Goal: Task Accomplishment & Management: Use online tool/utility

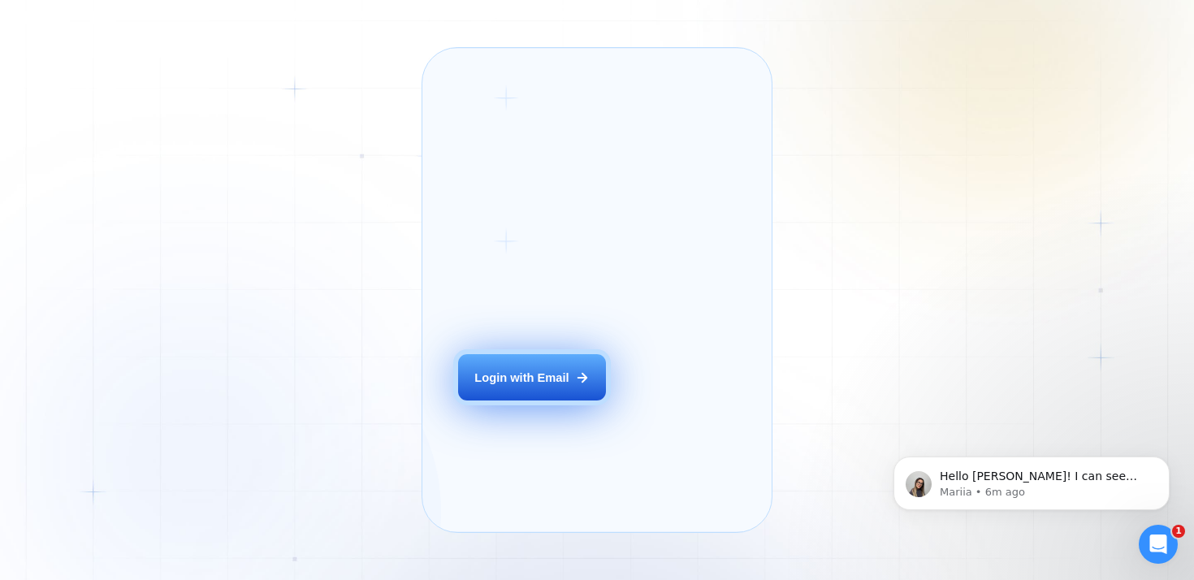
click at [504, 386] on button "Login with Email" at bounding box center [532, 377] width 148 height 46
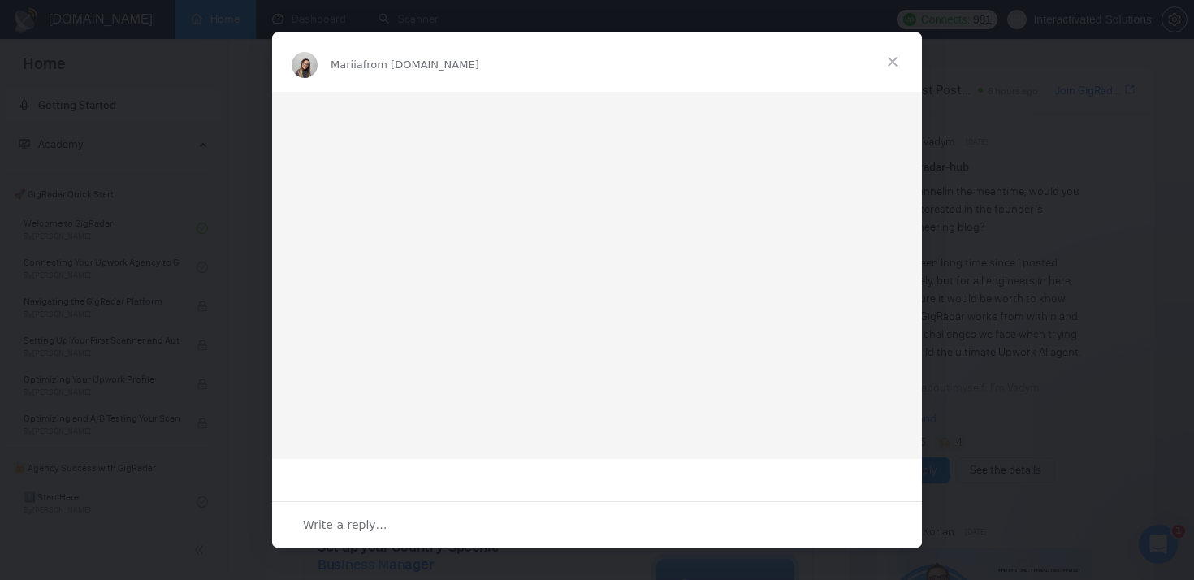
click at [893, 63] on span "Close" at bounding box center [892, 61] width 58 height 58
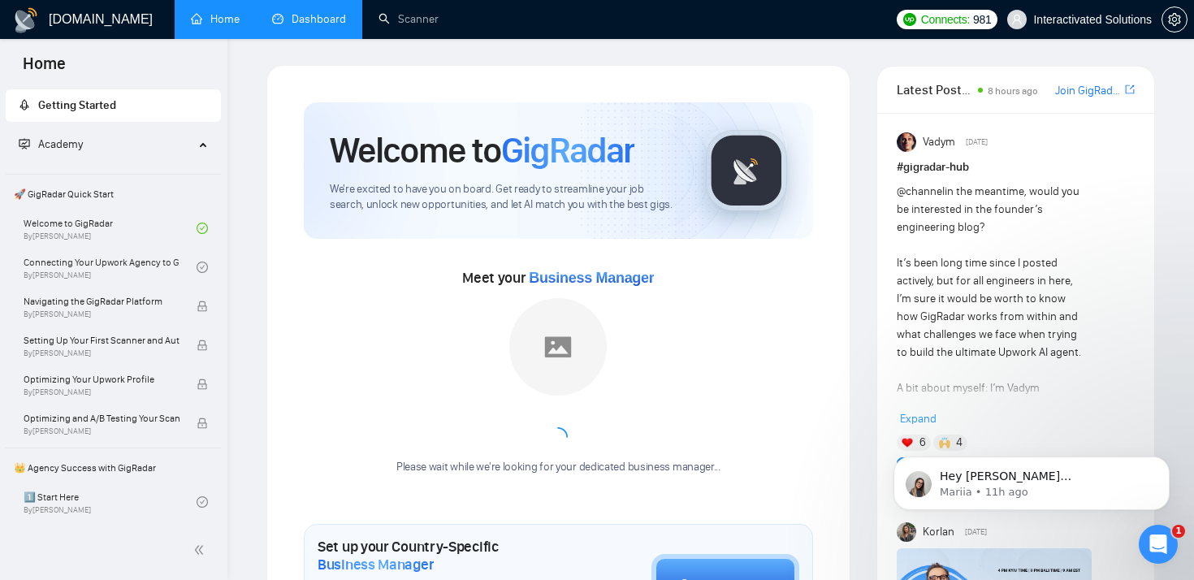
click at [284, 22] on link "Dashboard" at bounding box center [309, 19] width 74 height 14
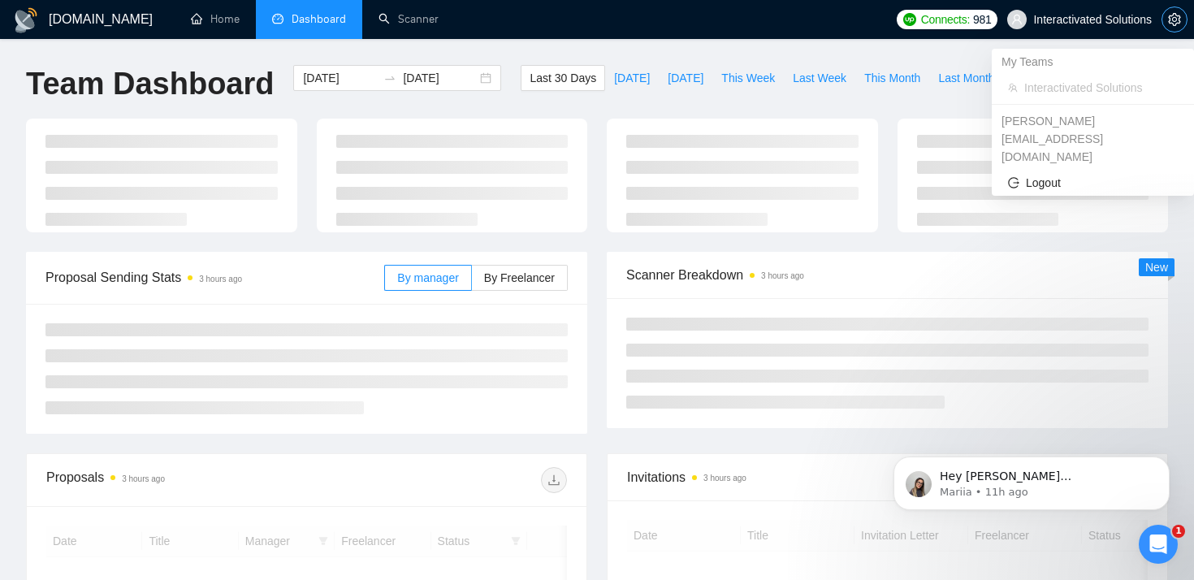
click at [1165, 18] on span "setting" at bounding box center [1174, 19] width 24 height 13
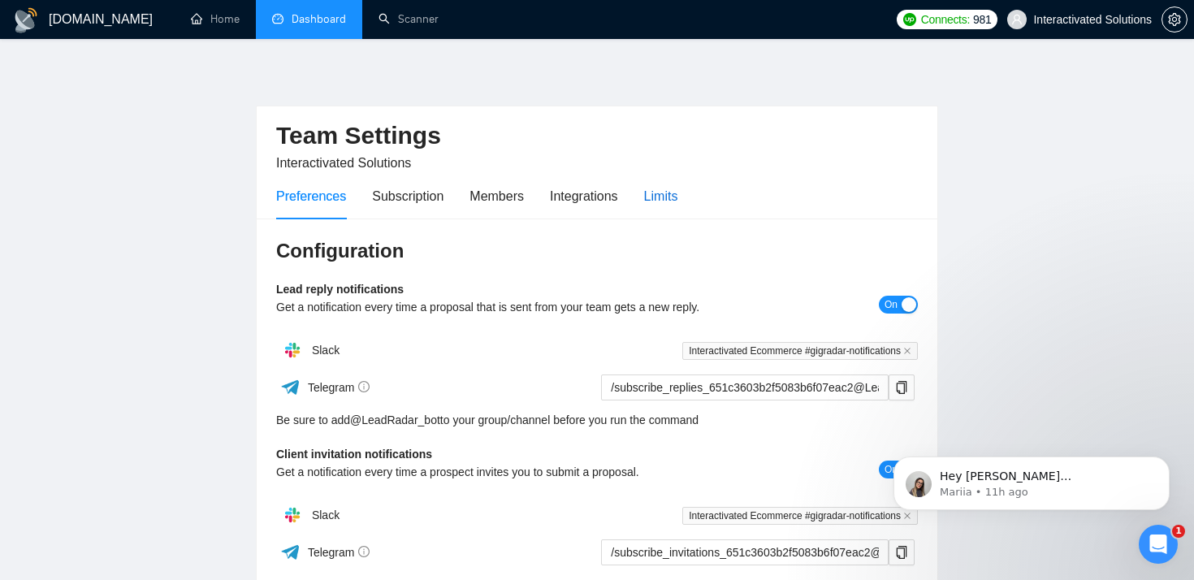
click at [676, 193] on div "Limits" at bounding box center [661, 196] width 34 height 20
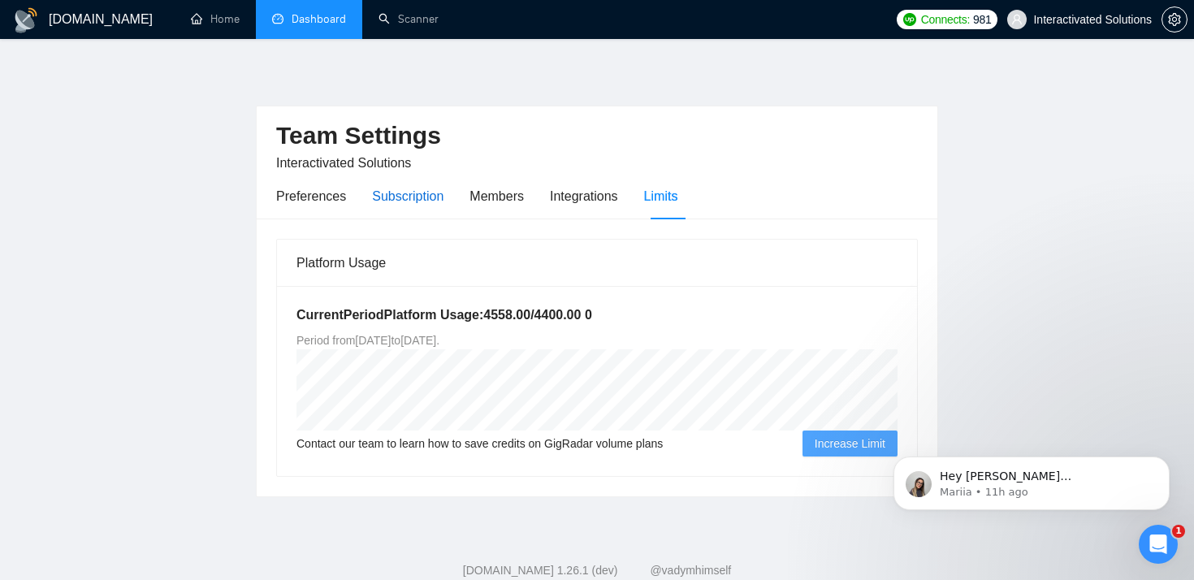
click at [421, 197] on div "Subscription" at bounding box center [407, 196] width 71 height 20
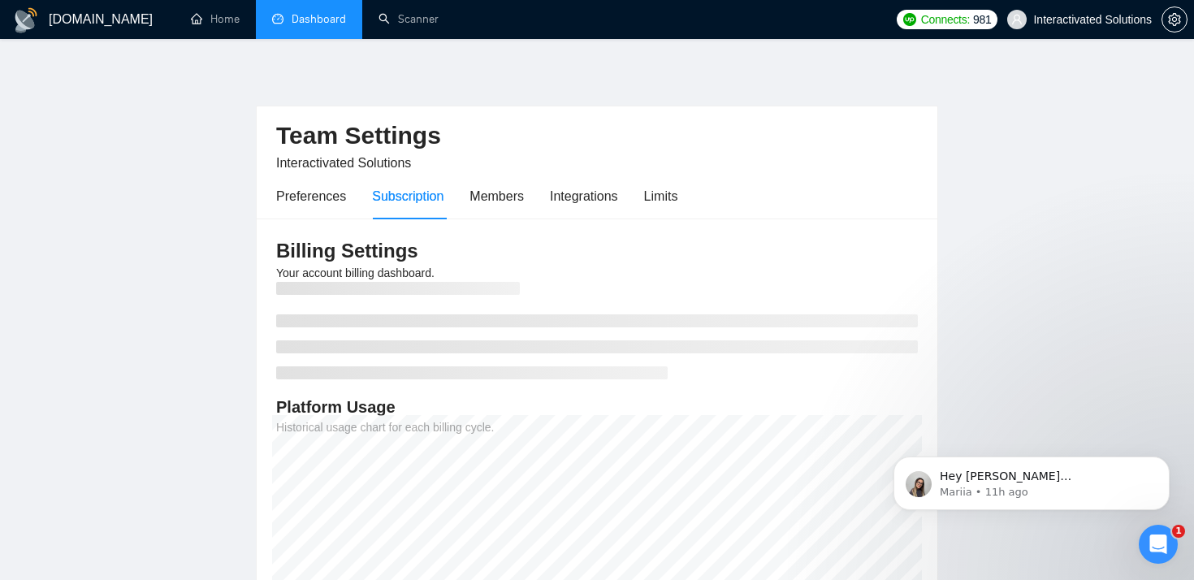
scroll to position [93, 0]
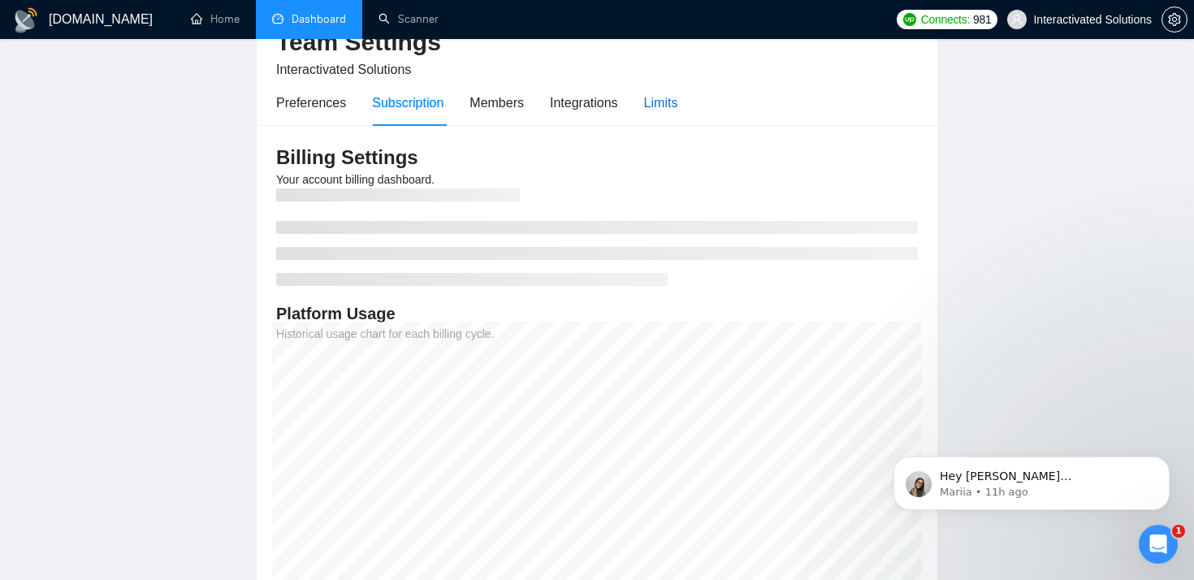
click at [659, 97] on div "Limits" at bounding box center [661, 103] width 34 height 20
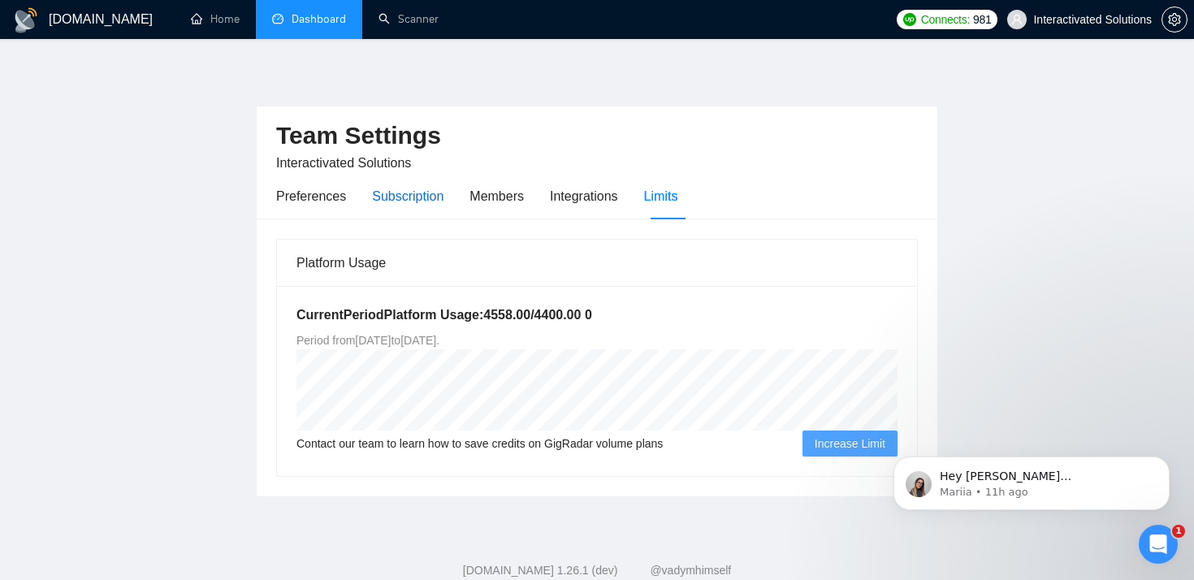
click at [426, 196] on div "Subscription" at bounding box center [407, 196] width 71 height 20
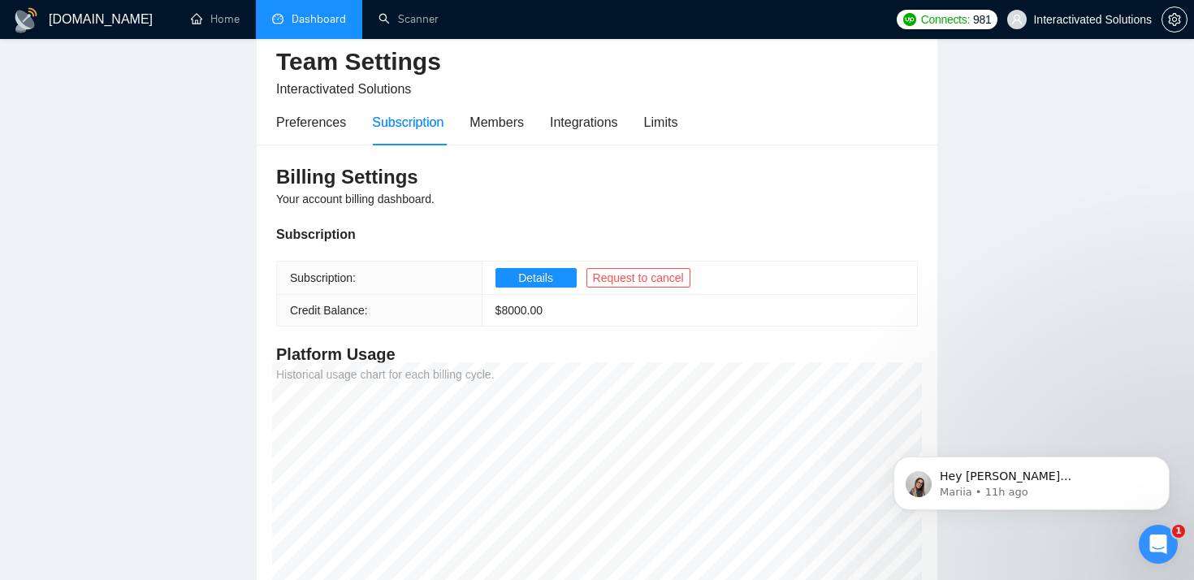
scroll to position [71, 0]
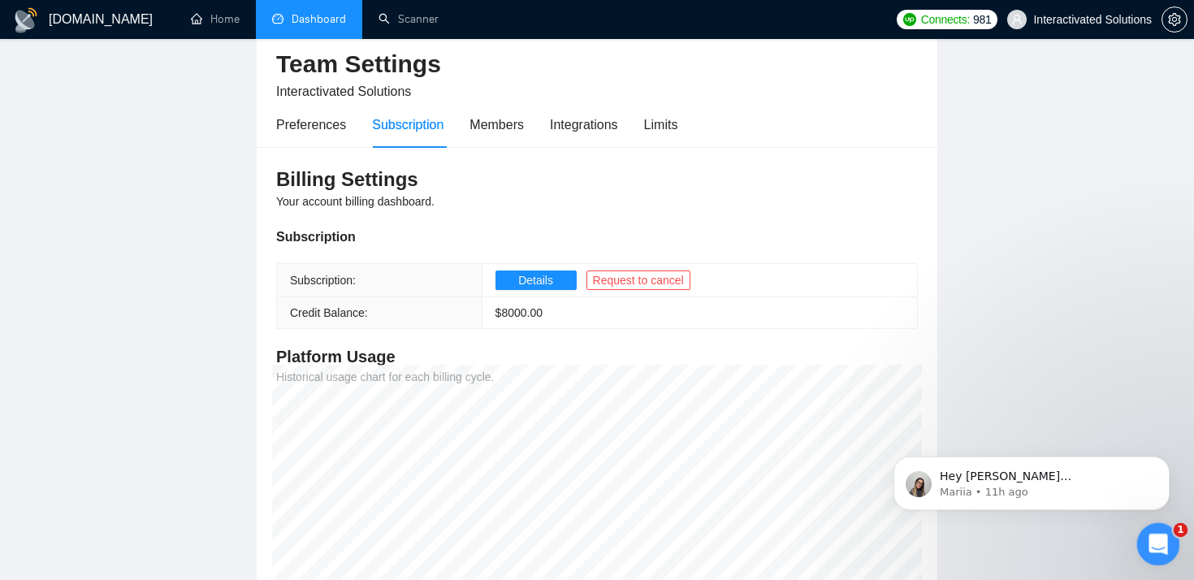
click at [1155, 554] on div "Open Intercom Messenger" at bounding box center [1156, 542] width 54 height 54
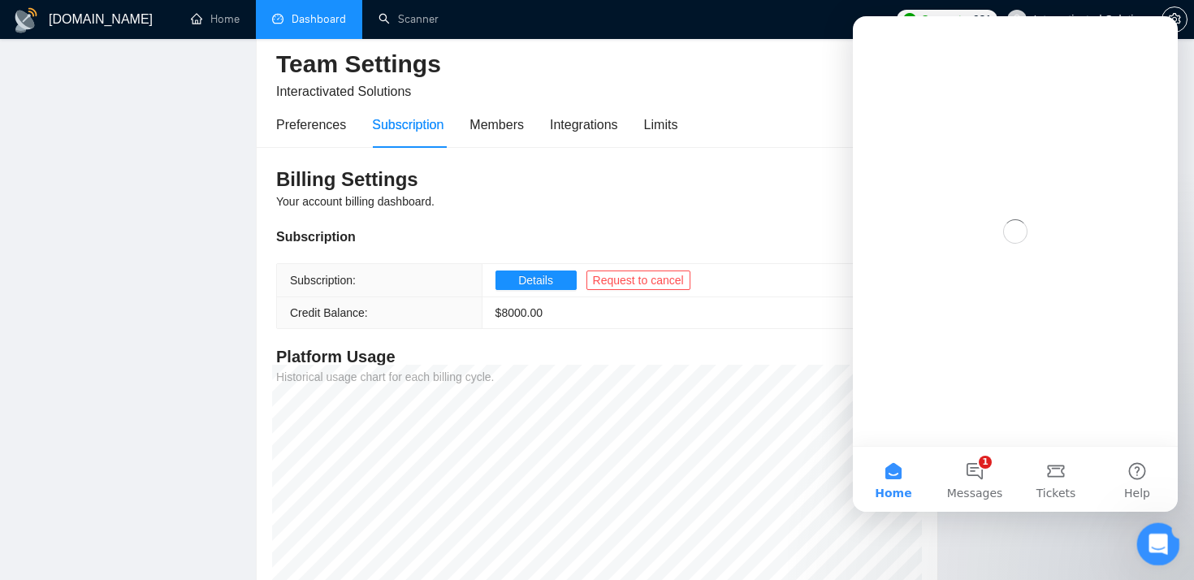
scroll to position [0, 0]
click at [990, 473] on button "1 Messages" at bounding box center [974, 479] width 81 height 65
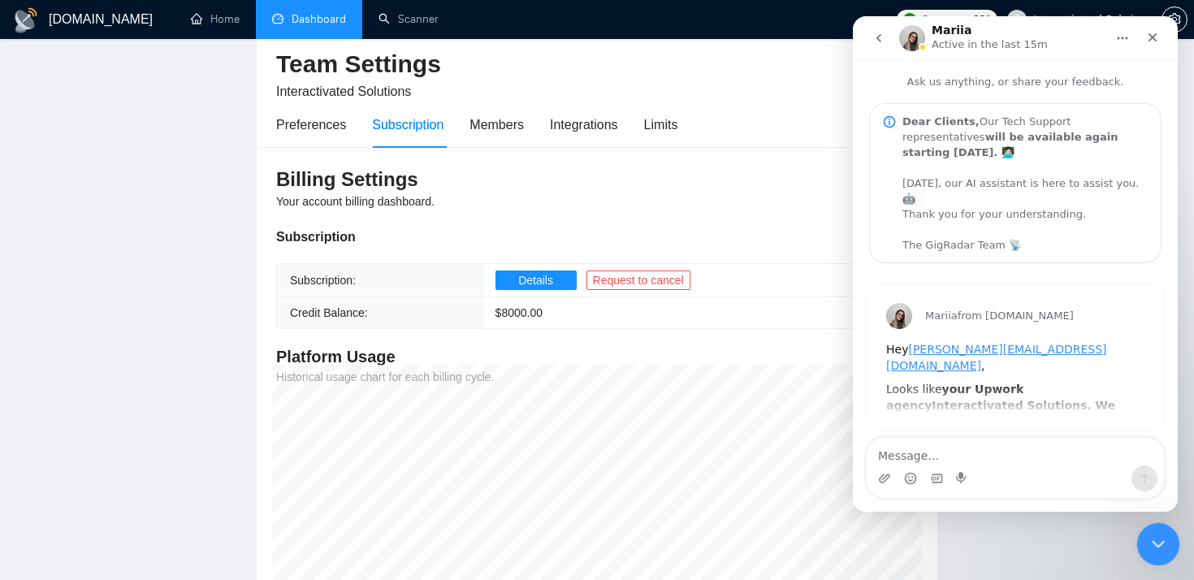
click at [1148, 536] on icon "Close Intercom Messenger" at bounding box center [1155, 541] width 19 height 19
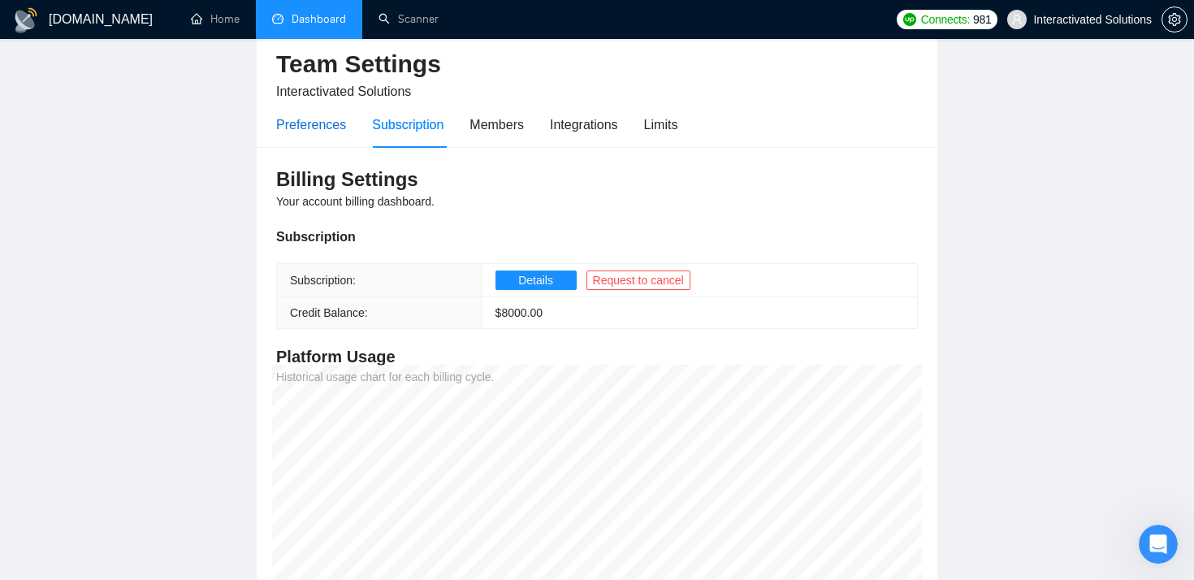
click at [330, 122] on div "Preferences" at bounding box center [311, 125] width 70 height 20
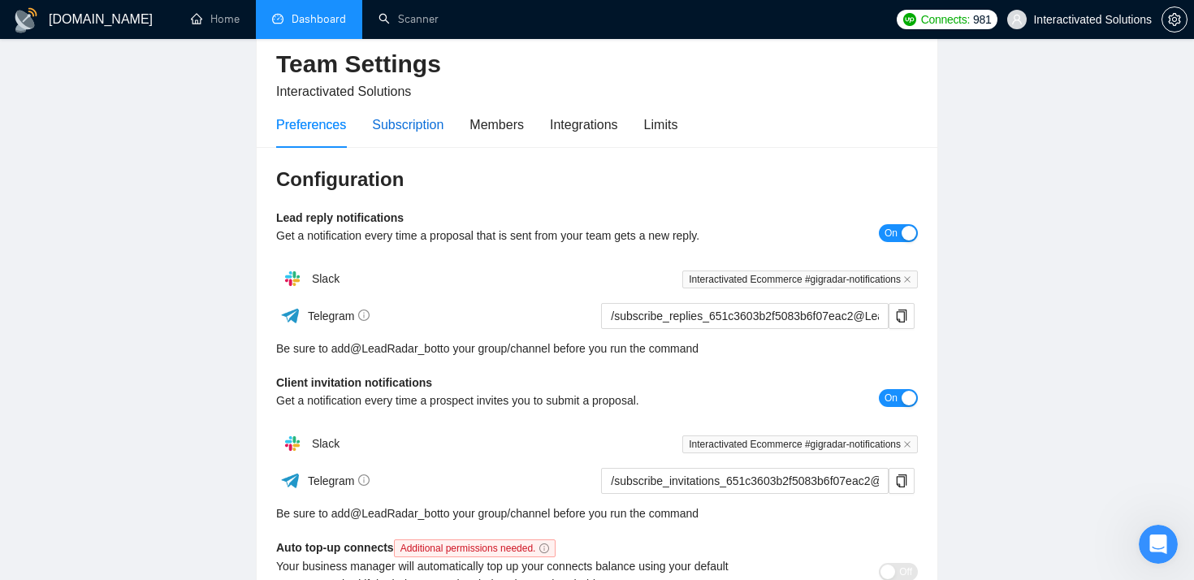
click at [436, 126] on div "Subscription" at bounding box center [407, 125] width 71 height 20
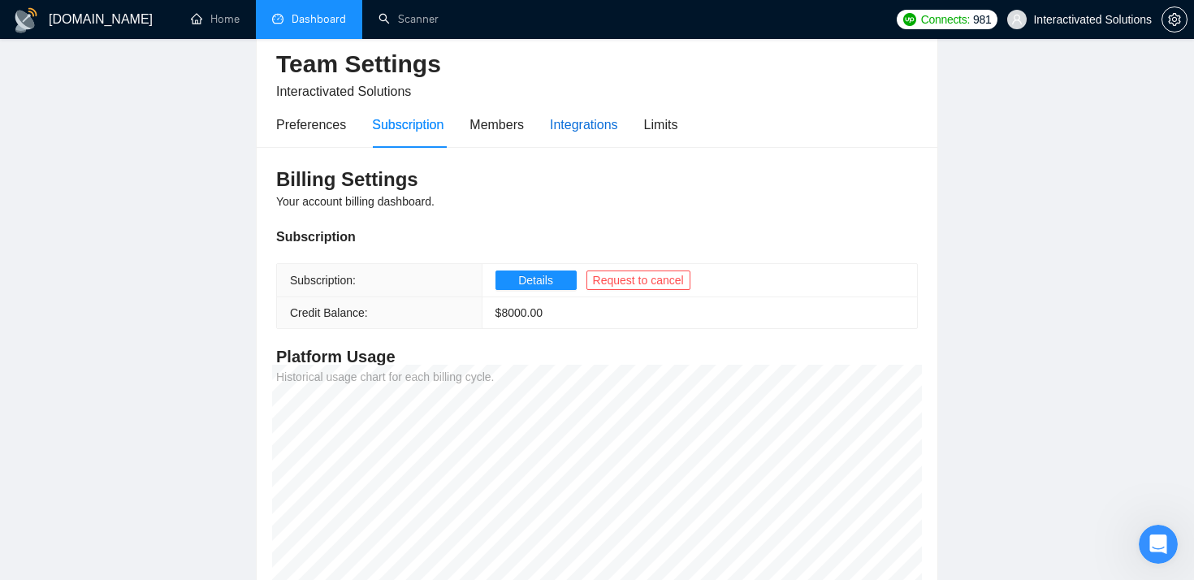
click at [586, 121] on div "Integrations" at bounding box center [584, 125] width 68 height 20
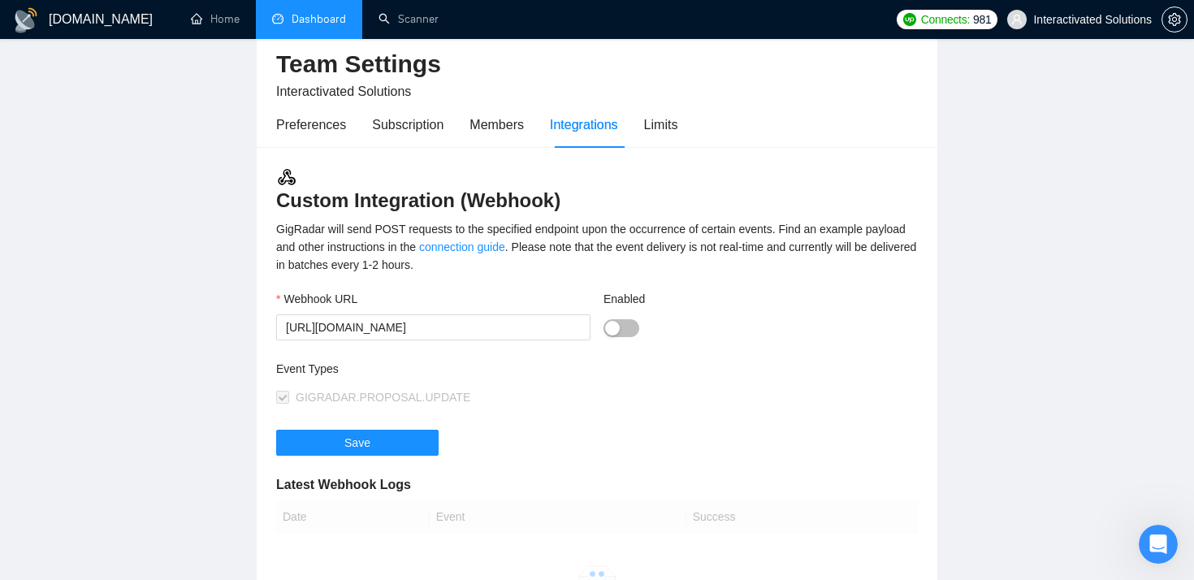
click at [648, 124] on div "Preferences Subscription Members Integrations Limits" at bounding box center [476, 125] width 401 height 46
click at [667, 125] on div "Limits" at bounding box center [661, 125] width 34 height 20
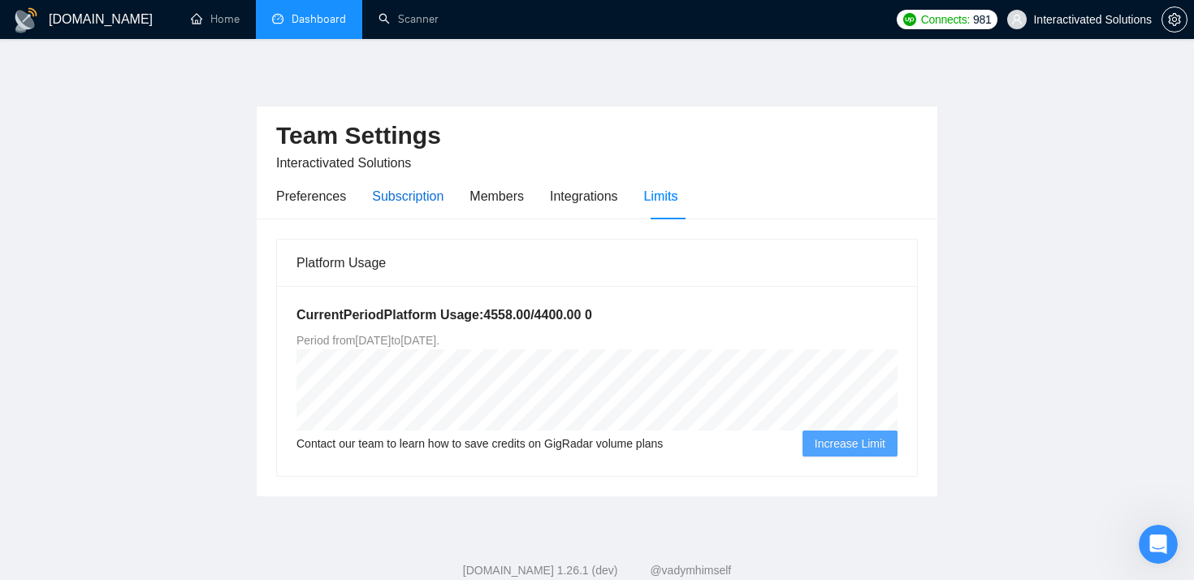
click at [414, 195] on div "Subscription" at bounding box center [407, 196] width 71 height 20
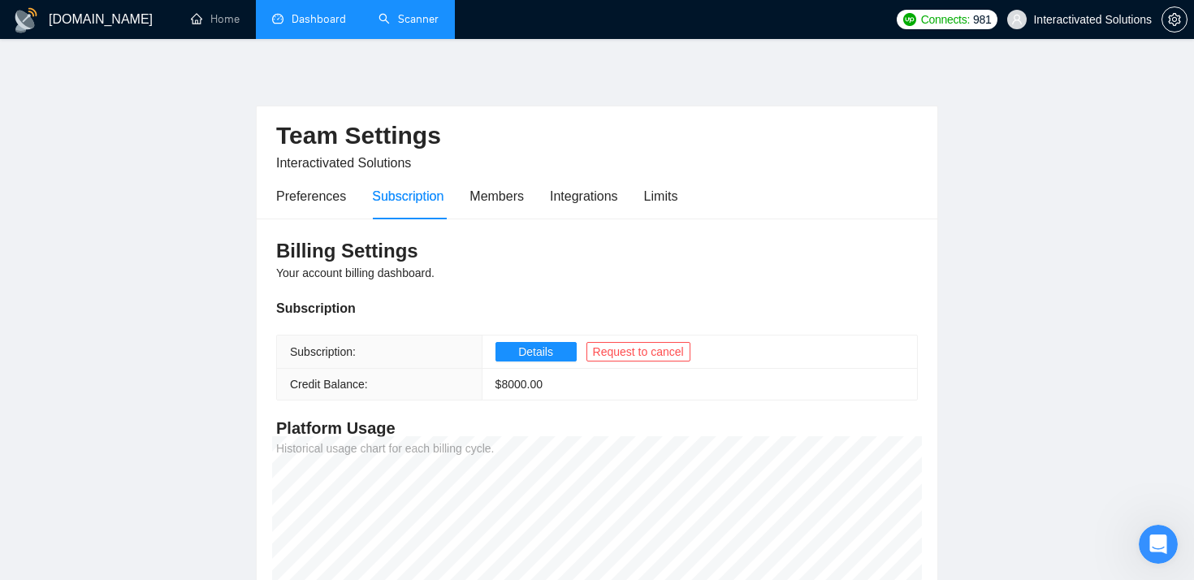
click at [389, 15] on link "Scanner" at bounding box center [408, 19] width 60 height 14
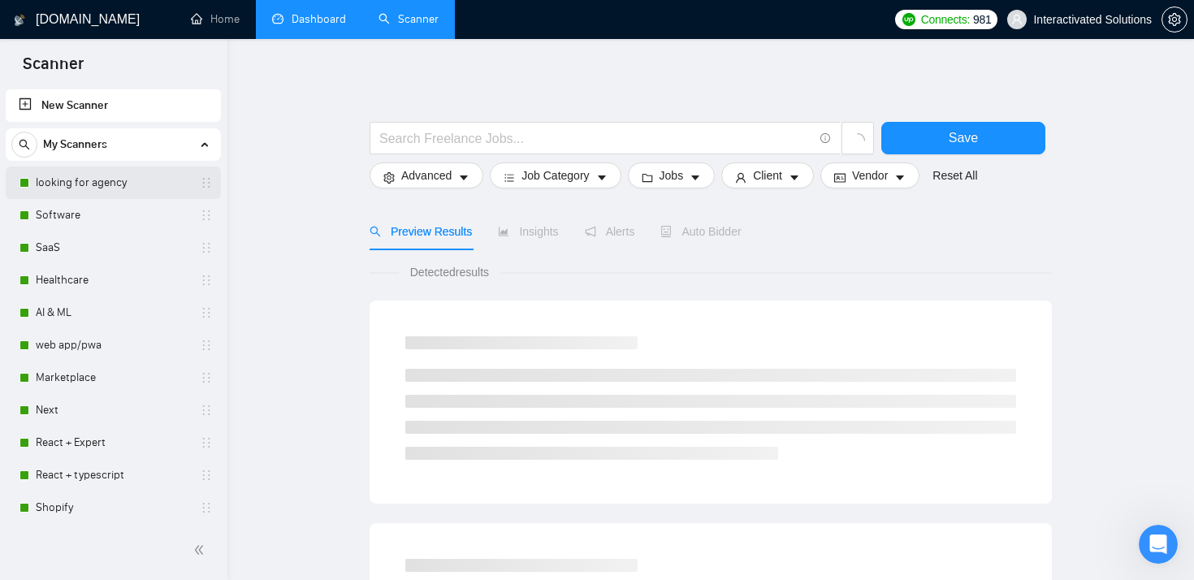
click at [122, 180] on link "looking for agency" at bounding box center [113, 182] width 154 height 32
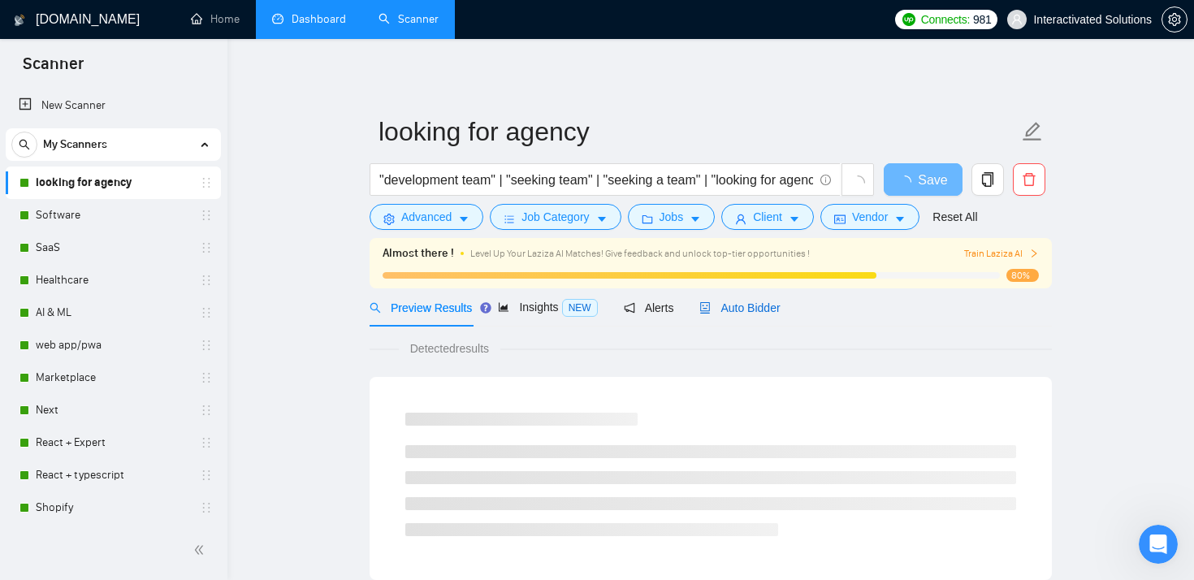
click at [746, 307] on span "Auto Bidder" at bounding box center [739, 307] width 80 height 13
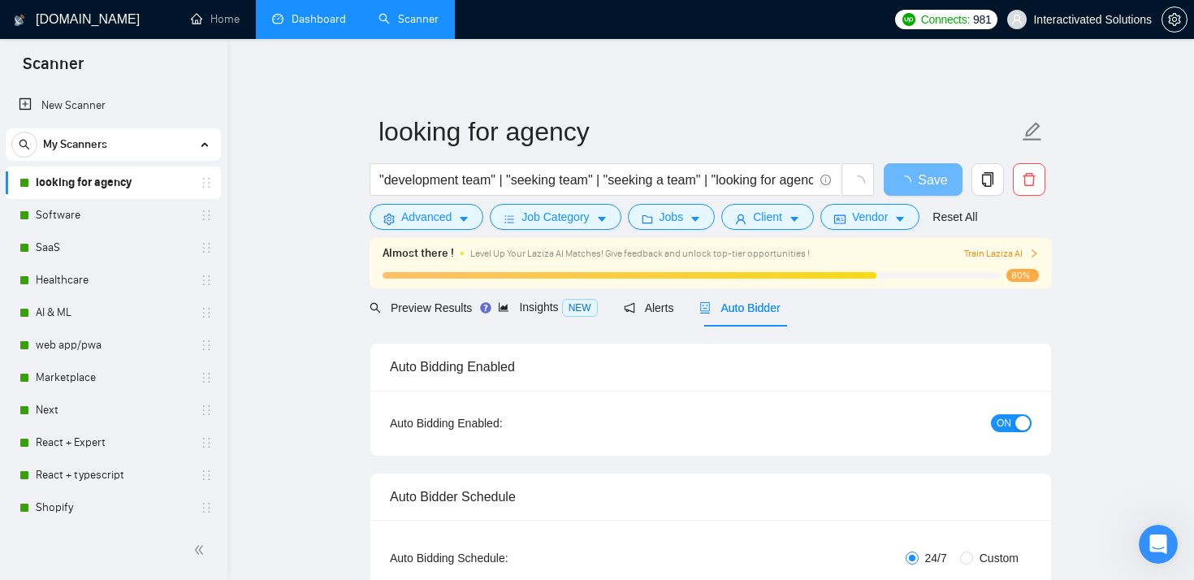
checkbox input "true"
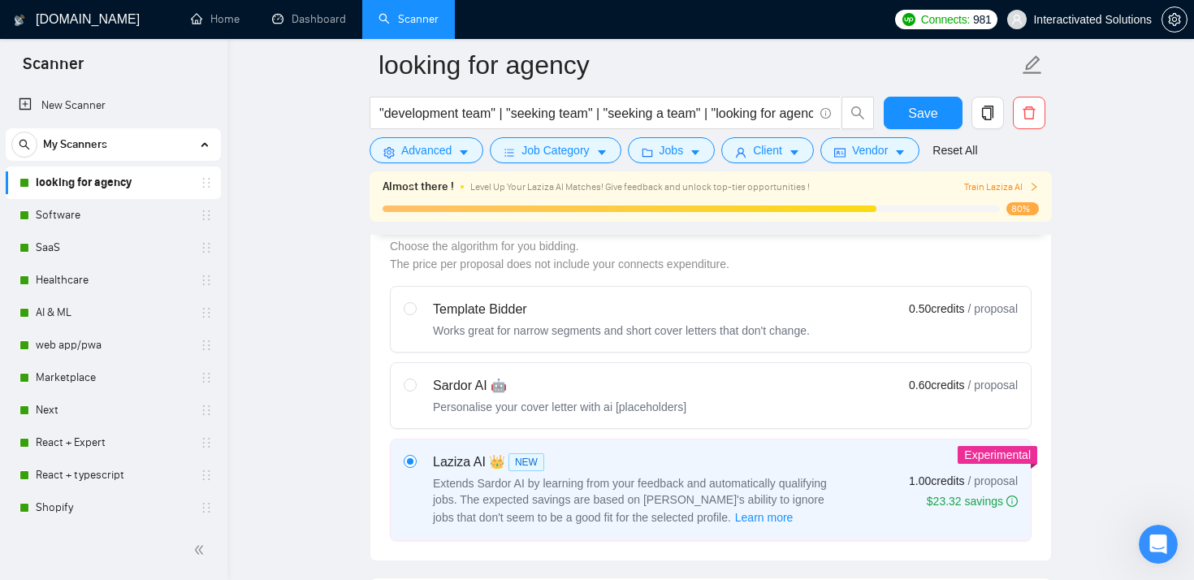
scroll to position [473, 0]
